Goal: Find specific page/section

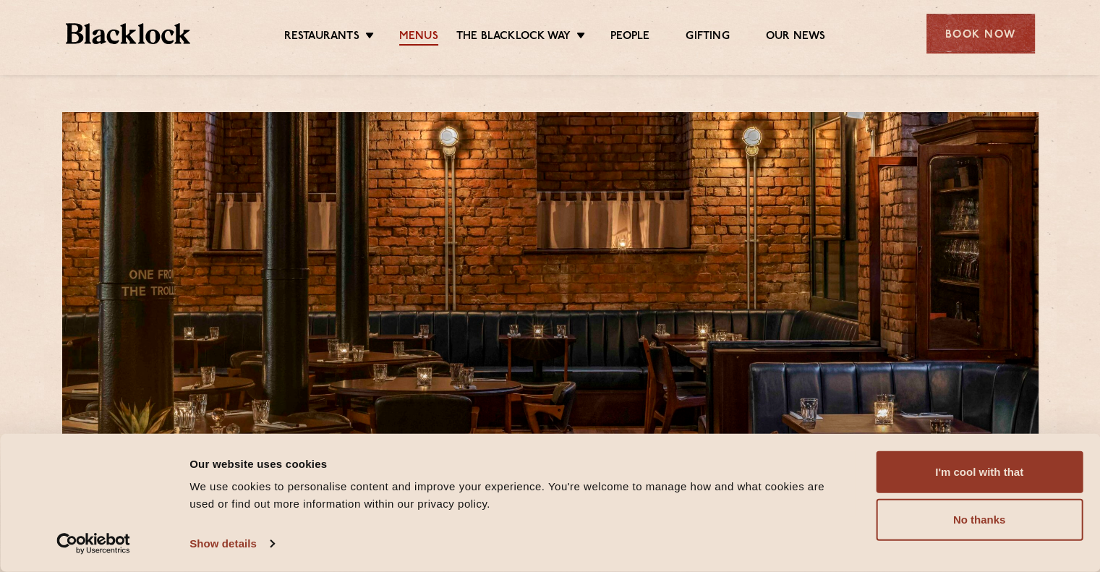
click at [417, 36] on link "Menus" at bounding box center [418, 38] width 39 height 16
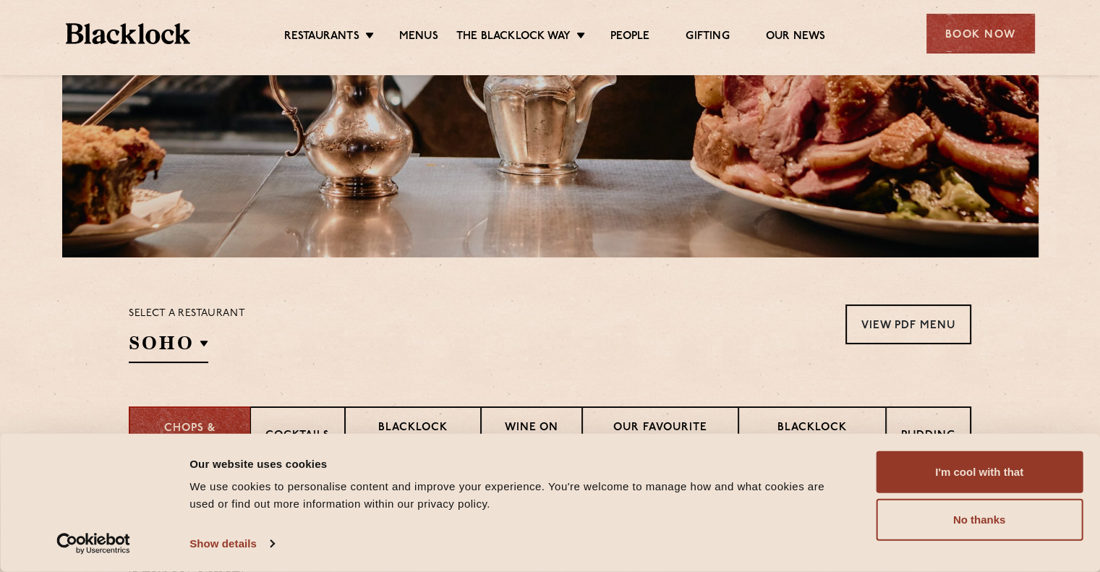
scroll to position [286, 0]
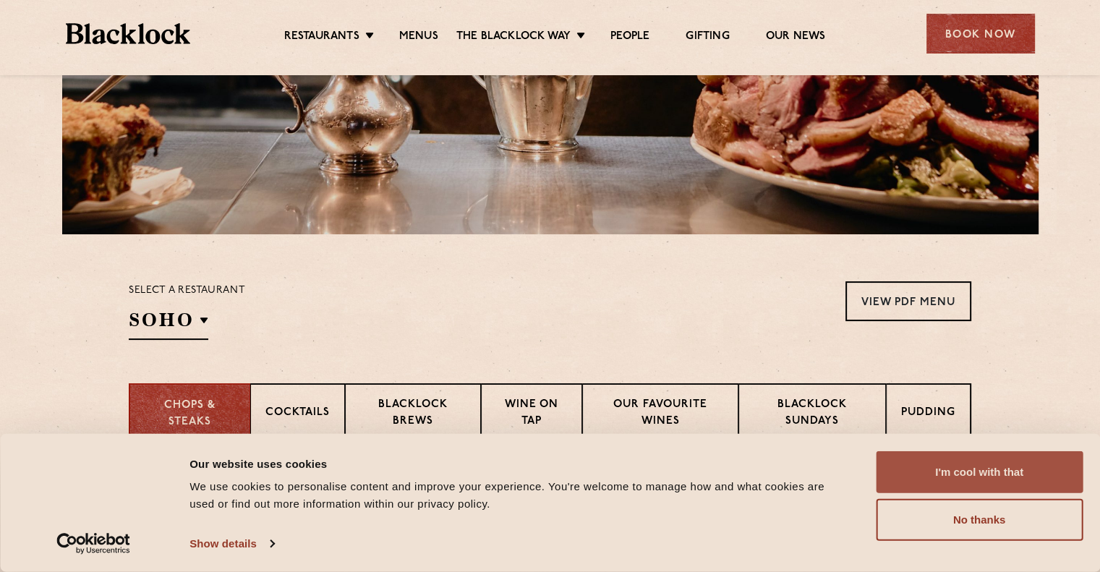
click at [1020, 459] on button "I'm cool with that" at bounding box center [979, 472] width 207 height 42
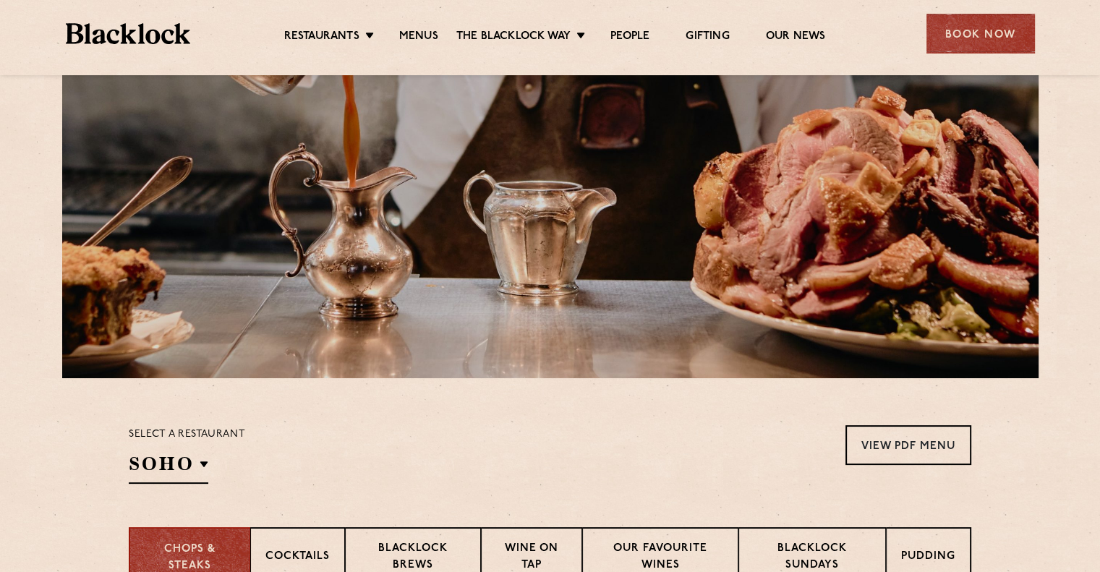
scroll to position [0, 0]
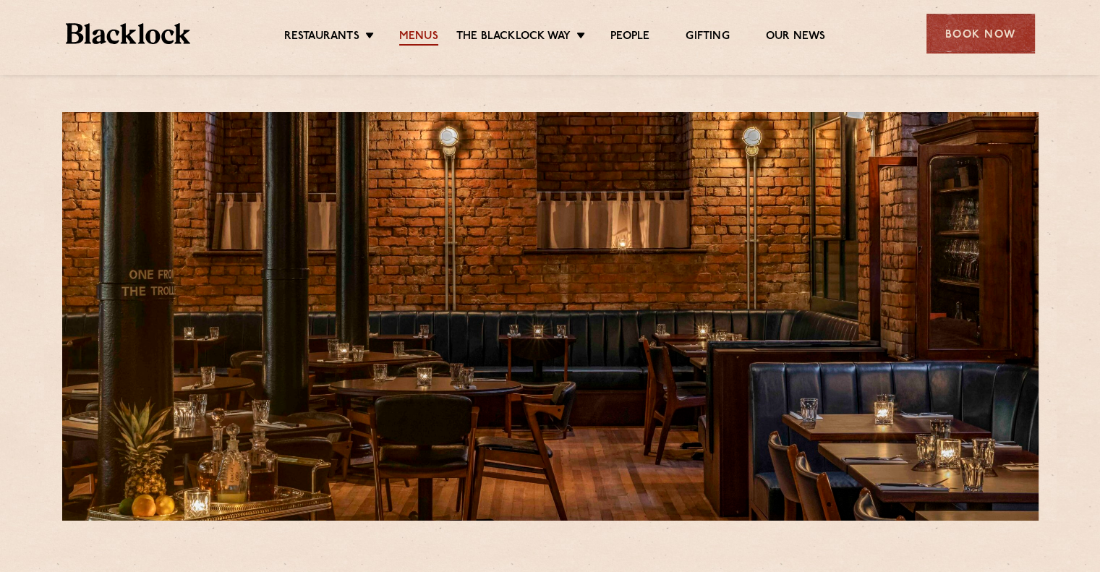
click at [436, 36] on link "Menus" at bounding box center [418, 38] width 39 height 16
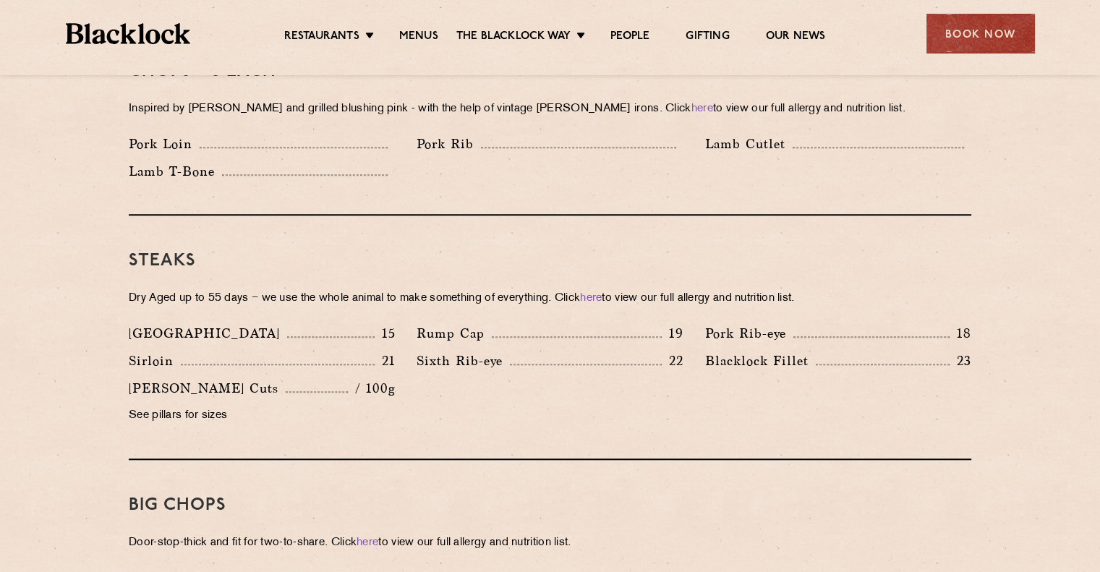
scroll to position [1200, 0]
